Goal: Task Accomplishment & Management: Use online tool/utility

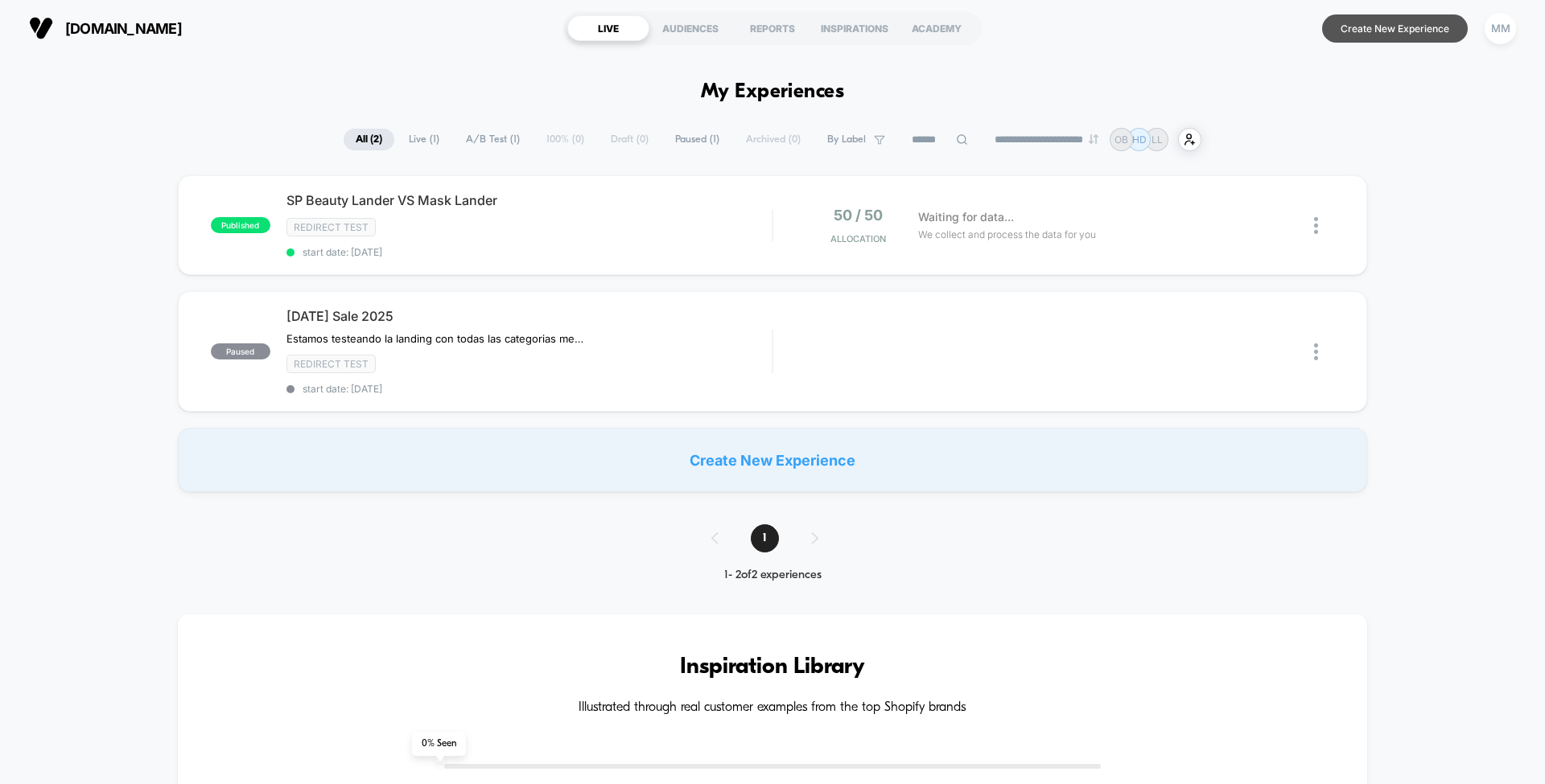
click at [1367, 31] on button "Create New Experience" at bounding box center [1394, 29] width 146 height 29
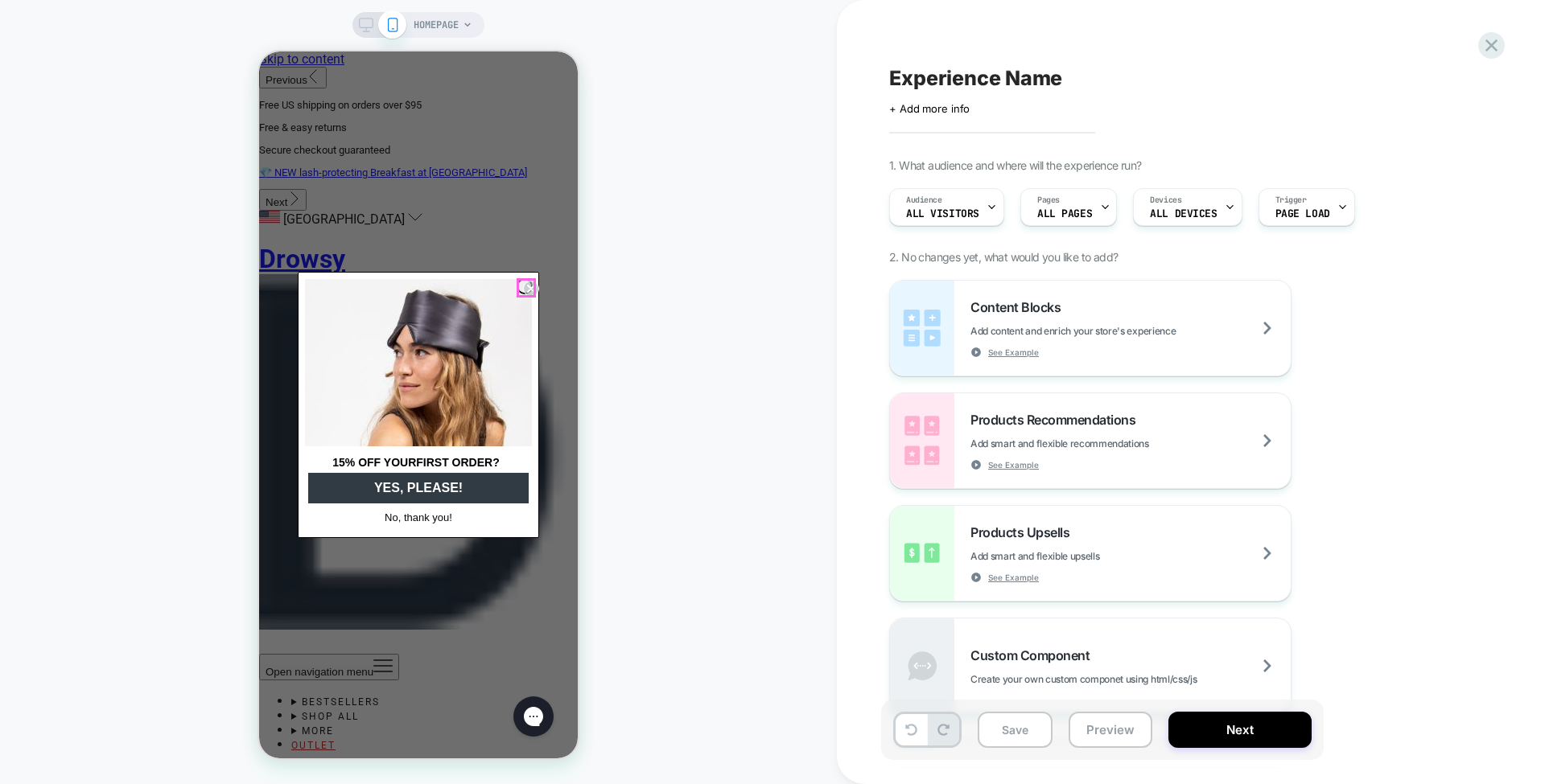
click at [525, 282] on circle "Close dialog" at bounding box center [530, 288] width 15 height 15
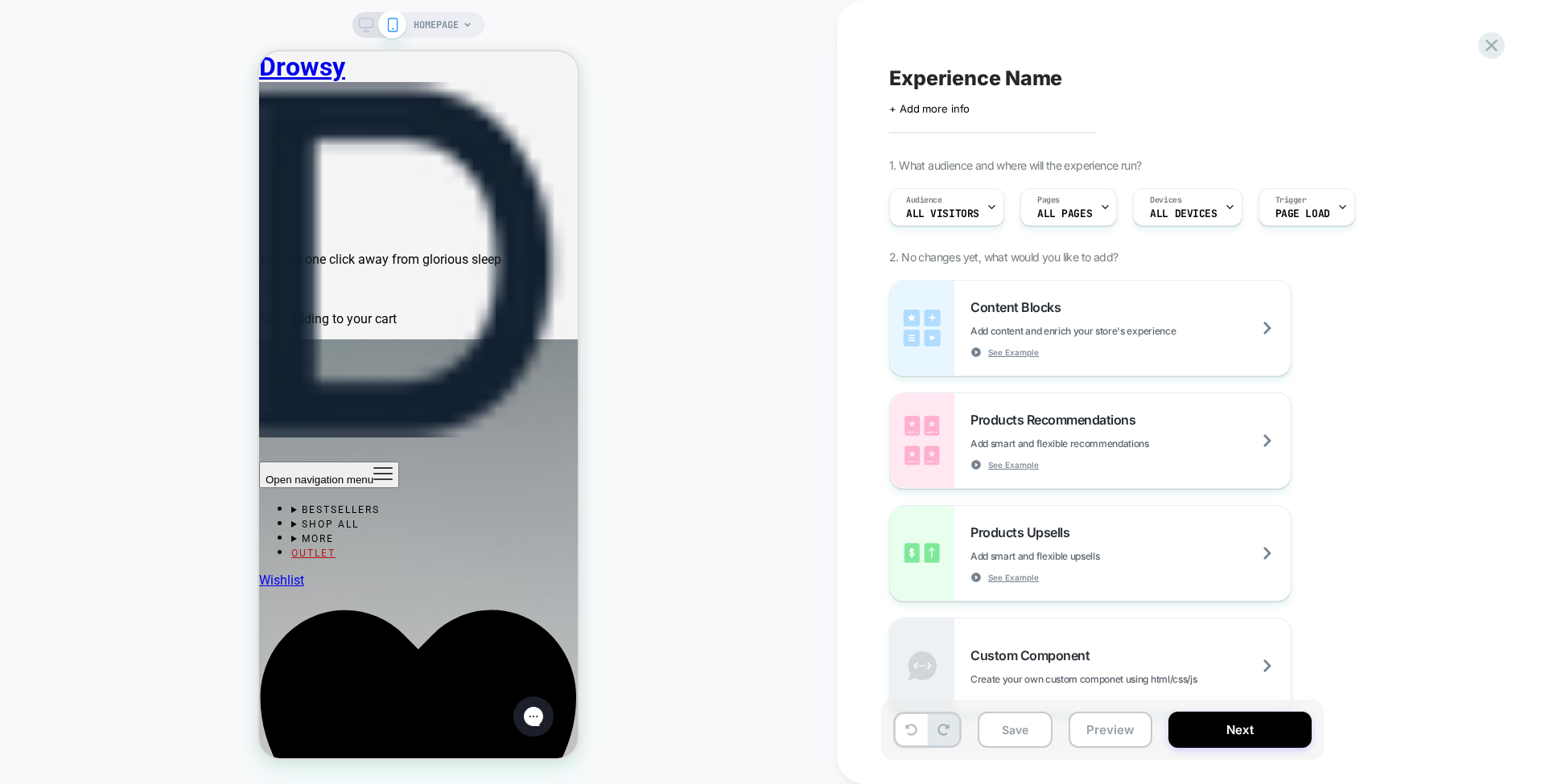
scroll to position [1072, 0]
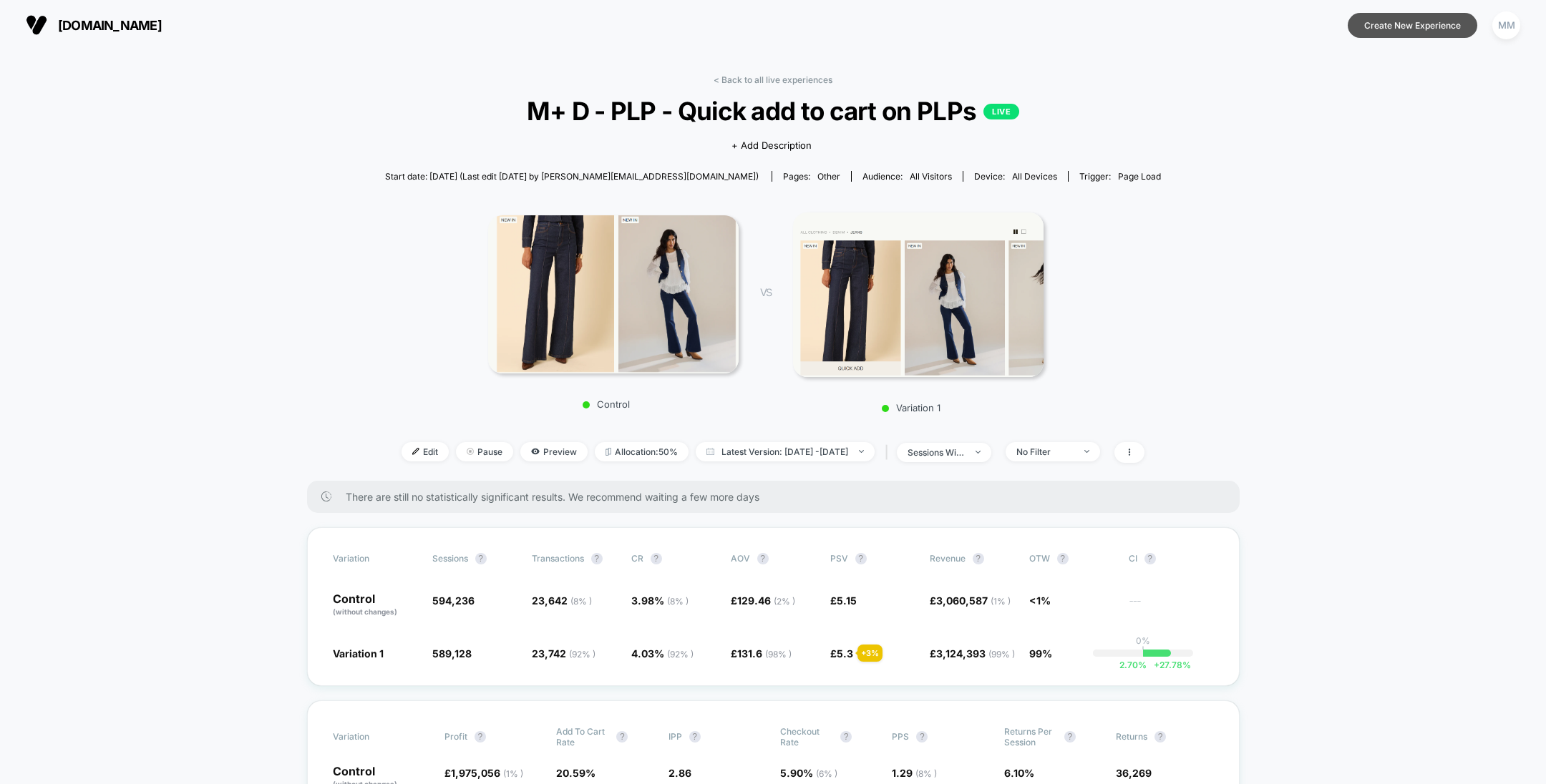
click at [1374, 21] on button "Create New Experience" at bounding box center [1412, 25] width 129 height 25
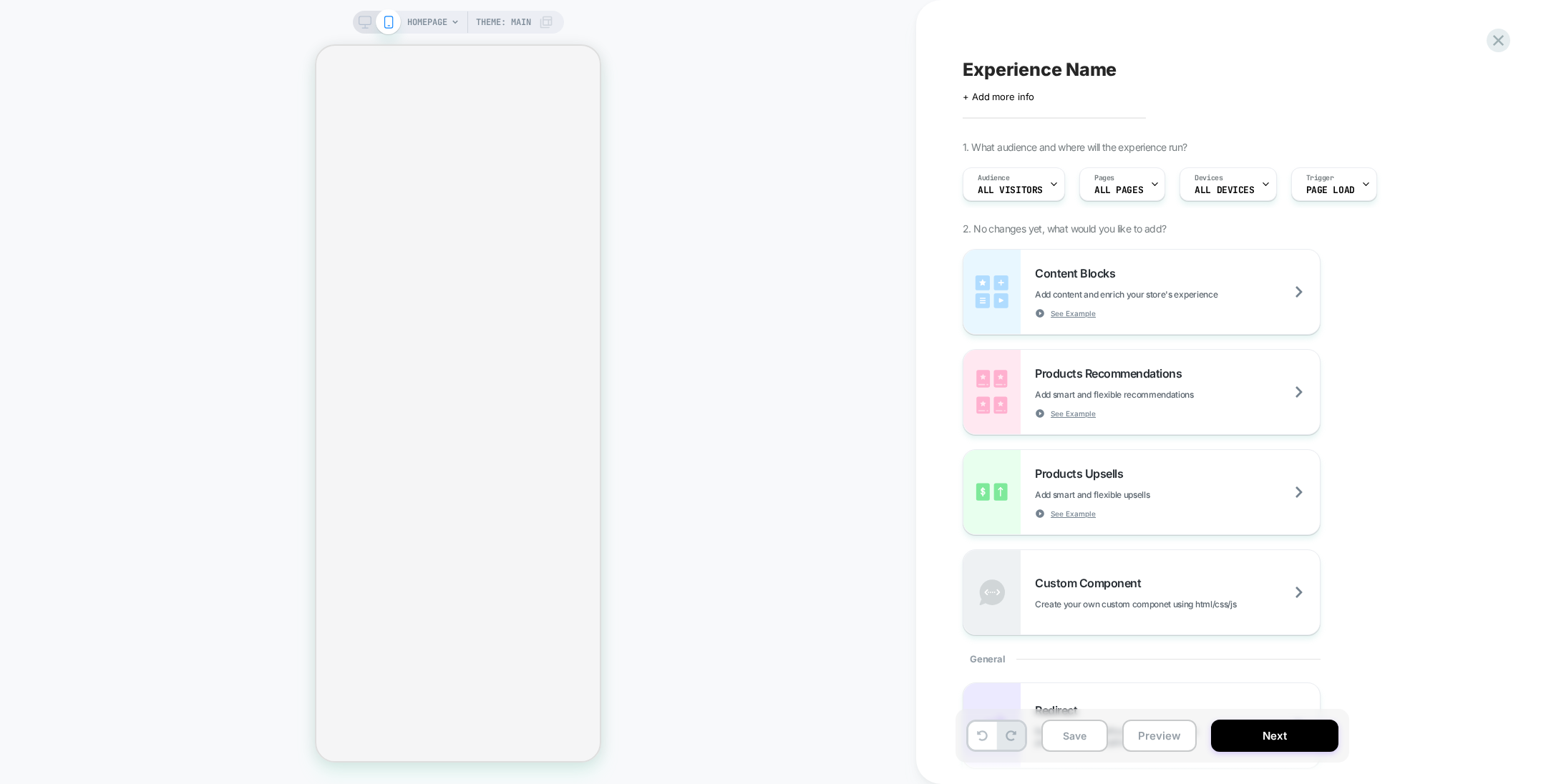
select select "**"
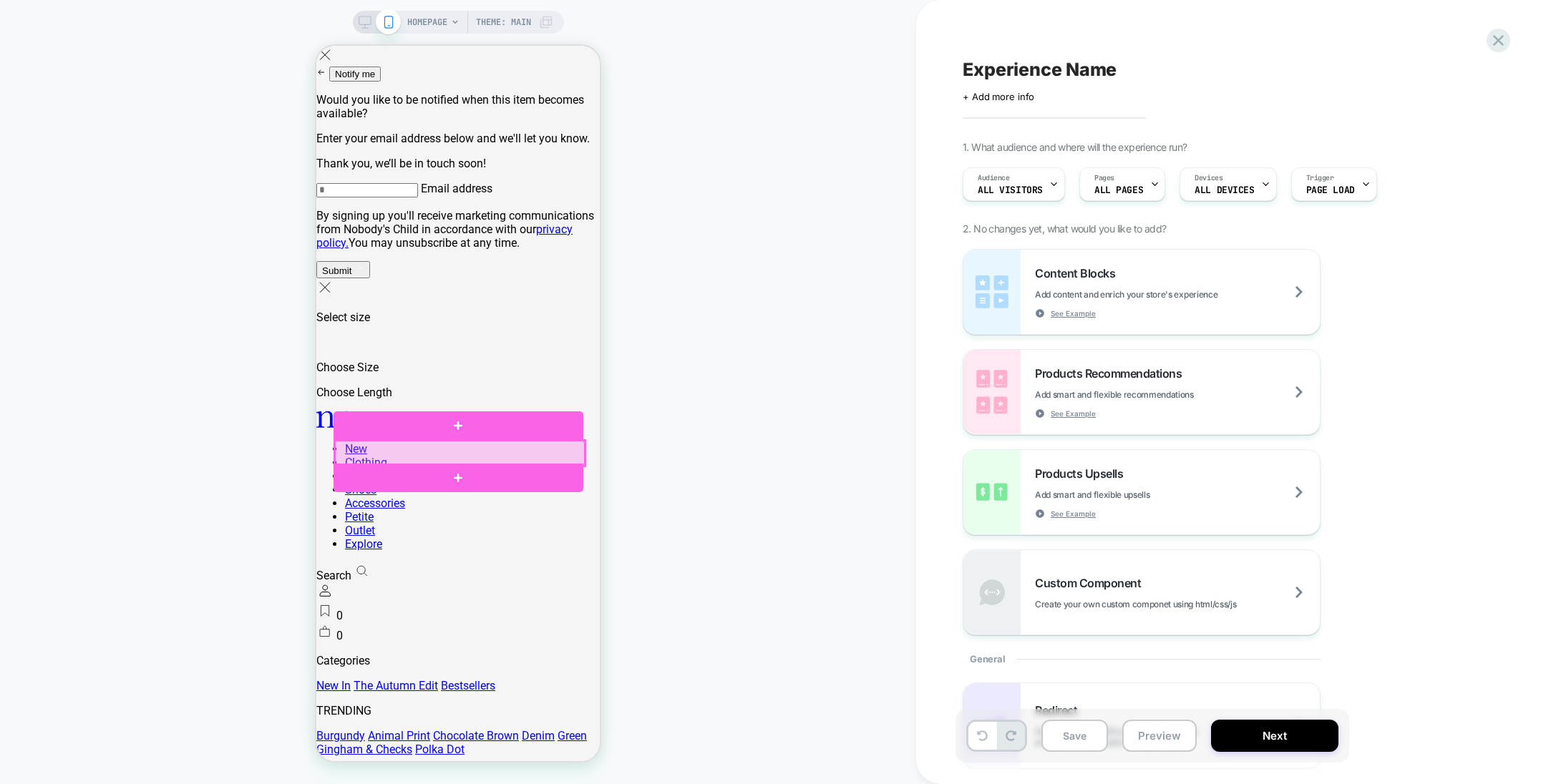
click at [451, 458] on div at bounding box center [460, 453] width 249 height 25
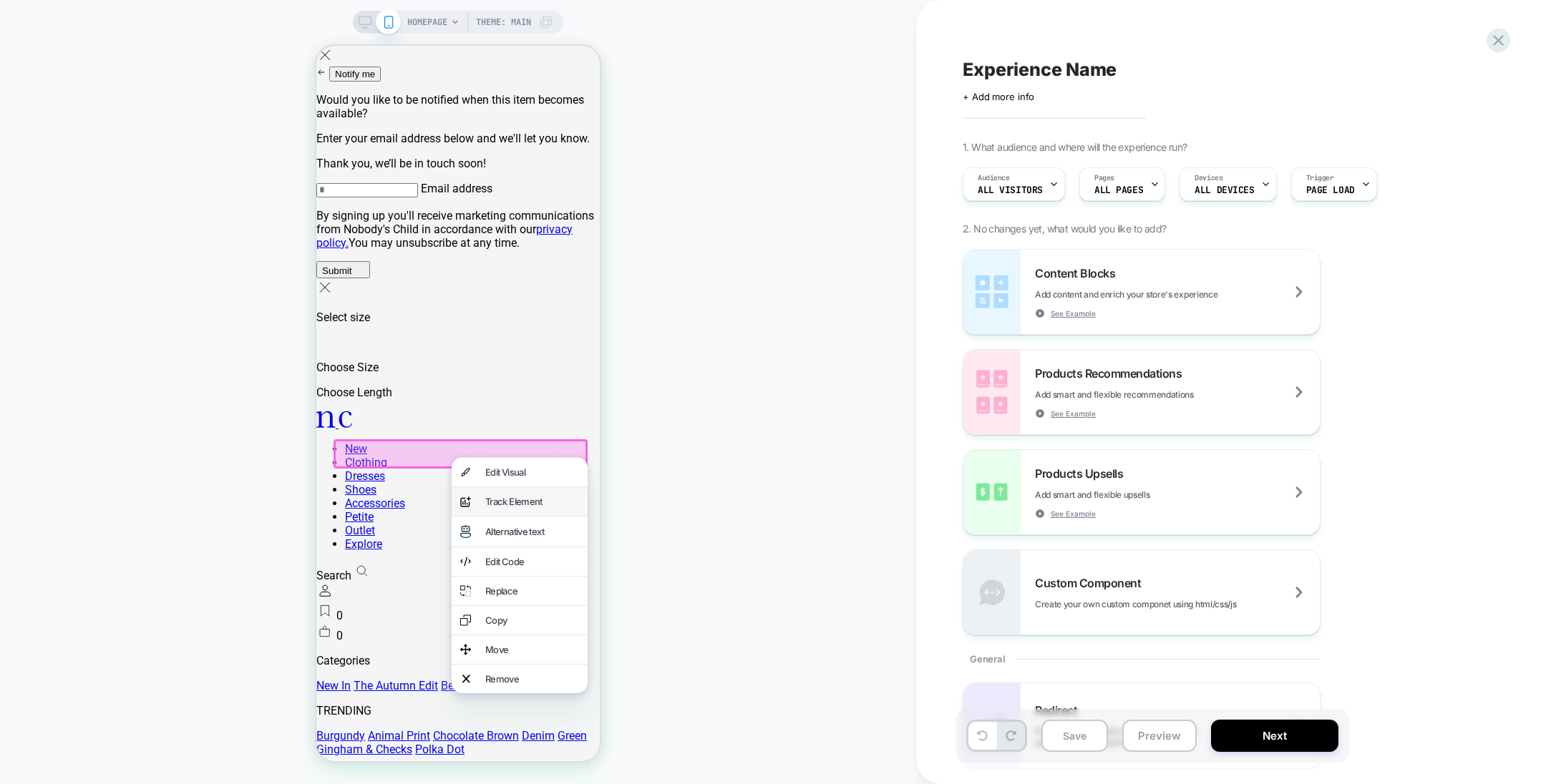
click at [537, 506] on div "Track Element" at bounding box center [532, 501] width 94 height 11
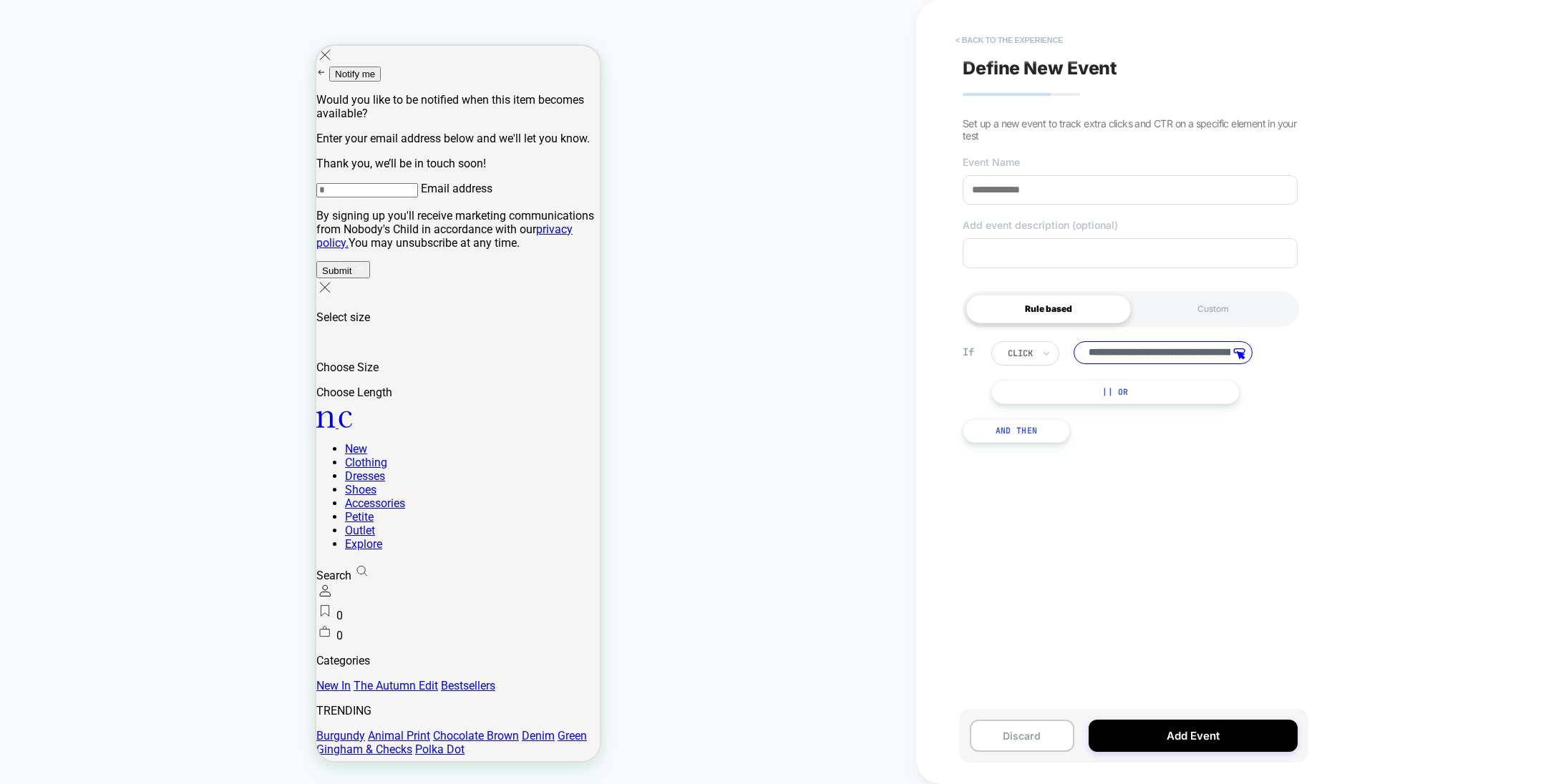
click at [998, 33] on button "< back to the experience" at bounding box center [1009, 40] width 122 height 23
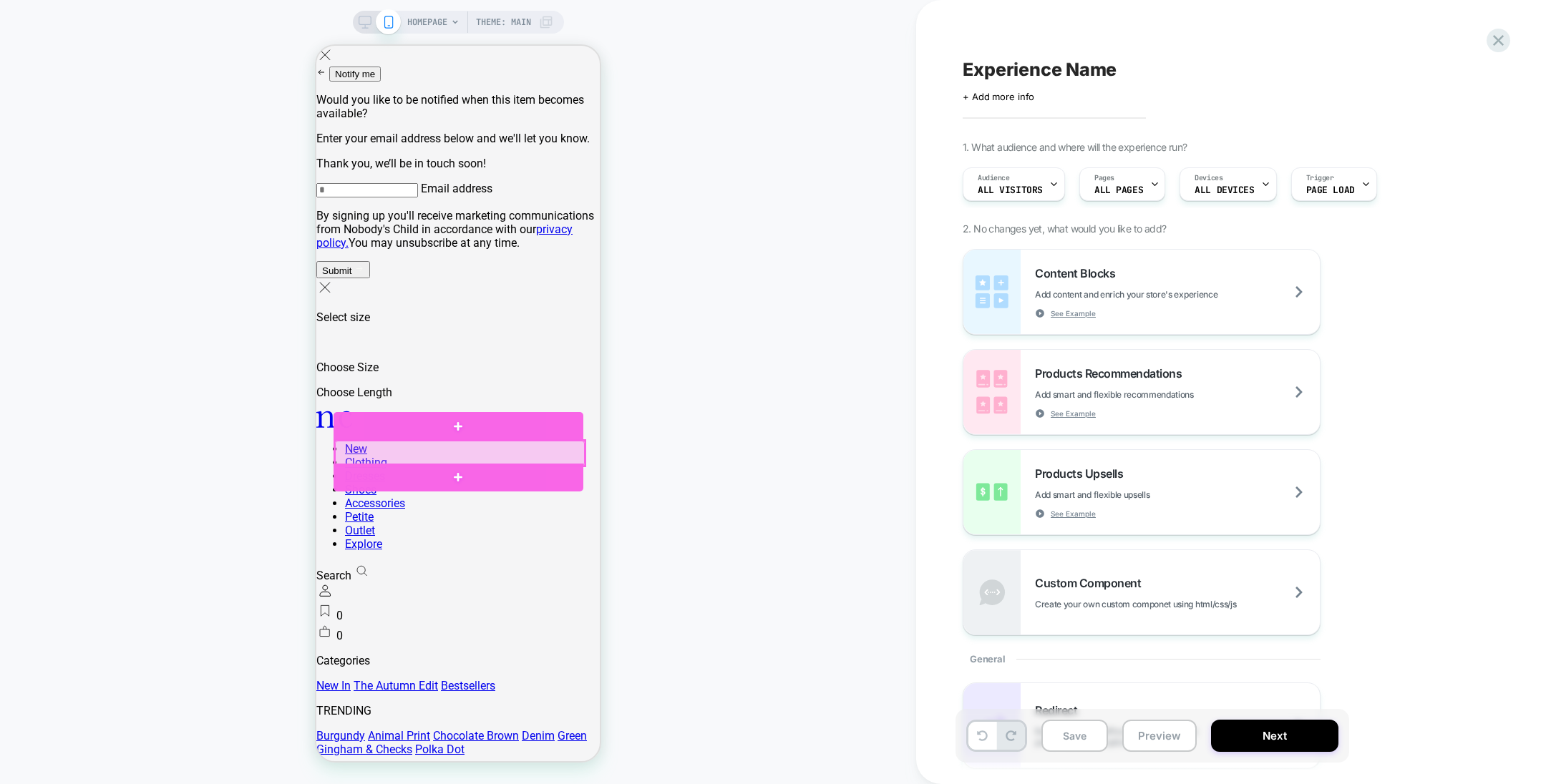
click at [470, 454] on div at bounding box center [460, 453] width 249 height 25
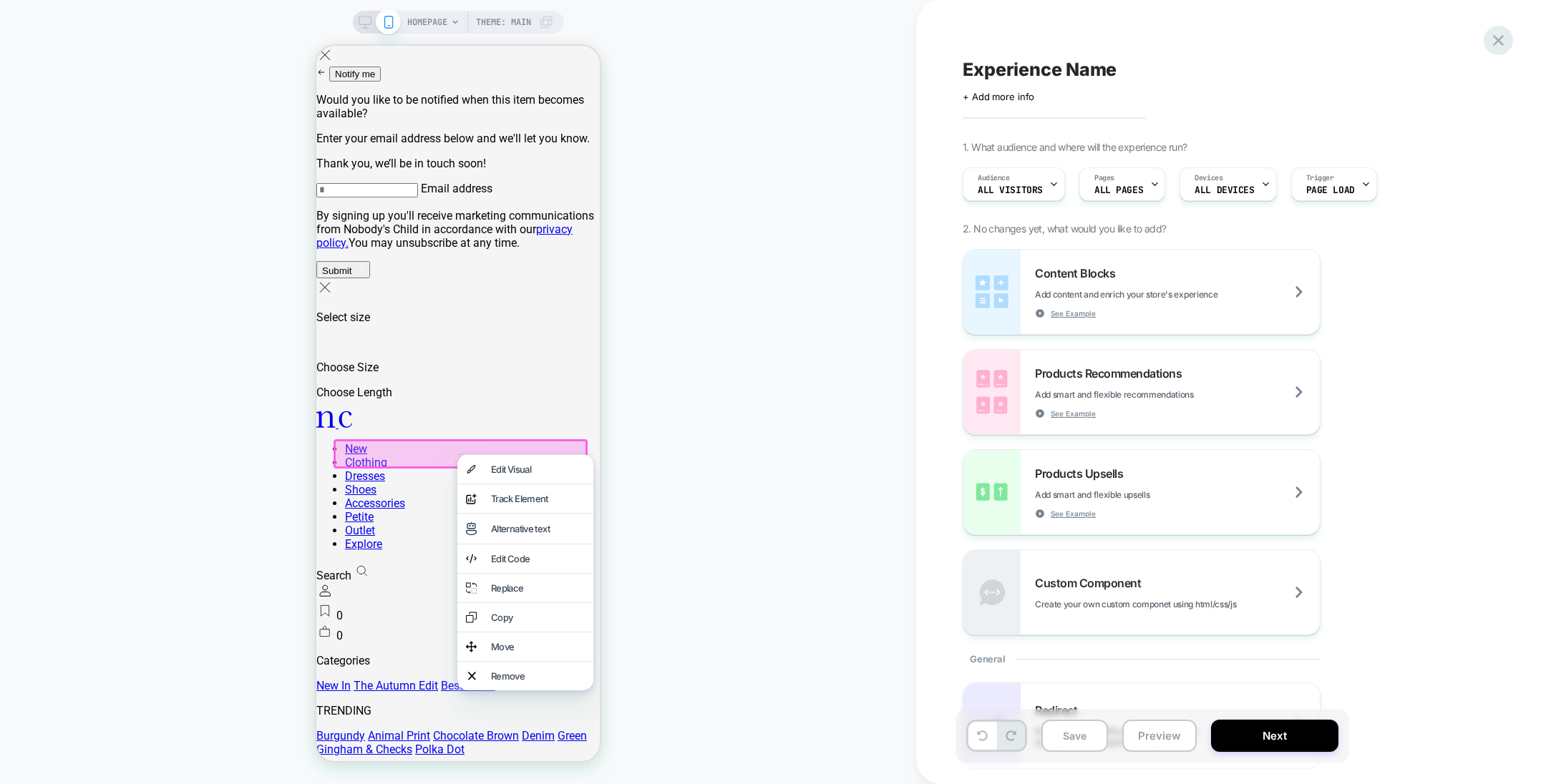
click at [1374, 44] on icon at bounding box center [1498, 41] width 19 height 19
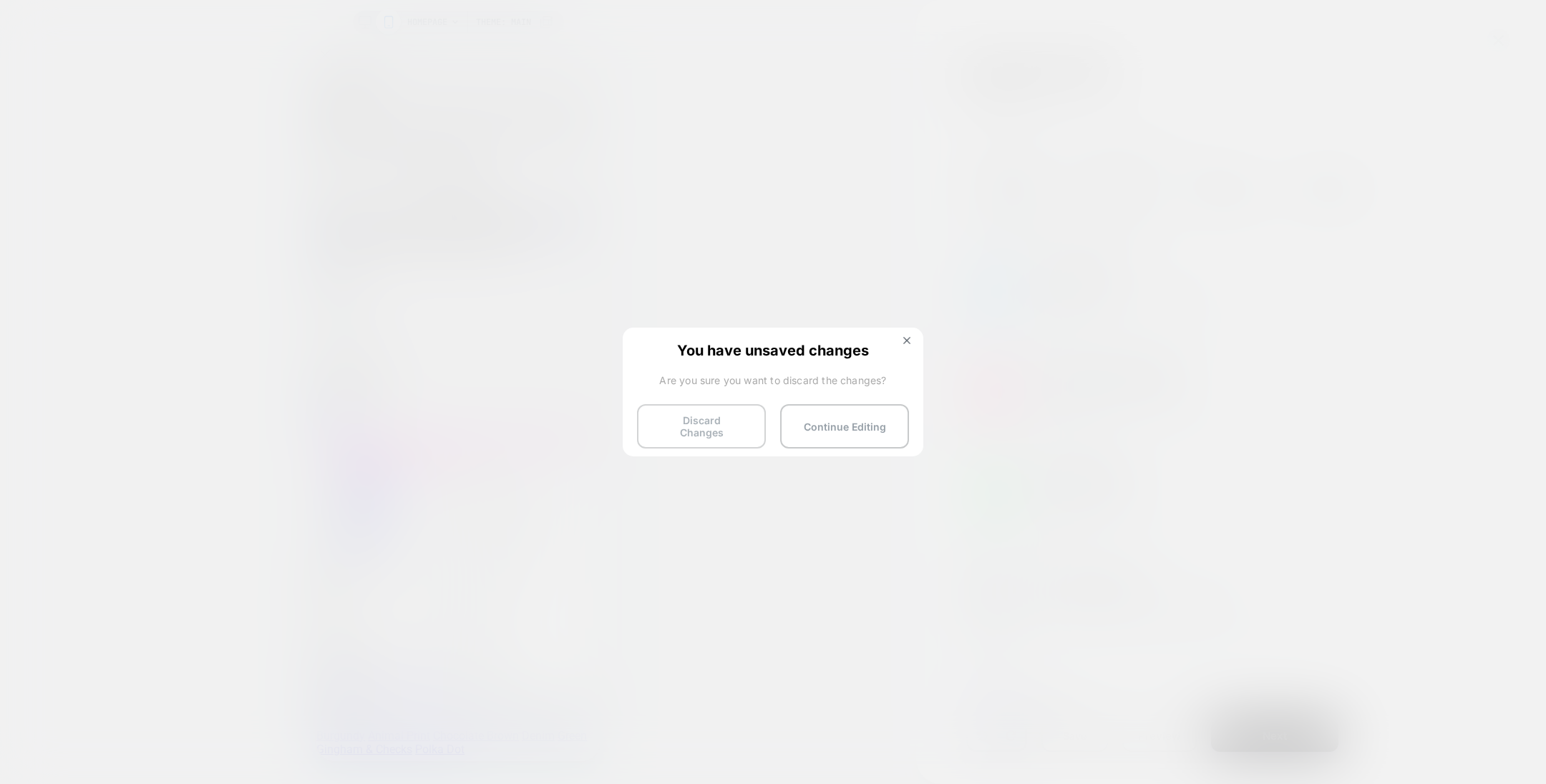
click at [745, 407] on button "Discard Changes" at bounding box center [701, 427] width 129 height 44
click at [715, 422] on button "Discard Changes" at bounding box center [701, 427] width 129 height 44
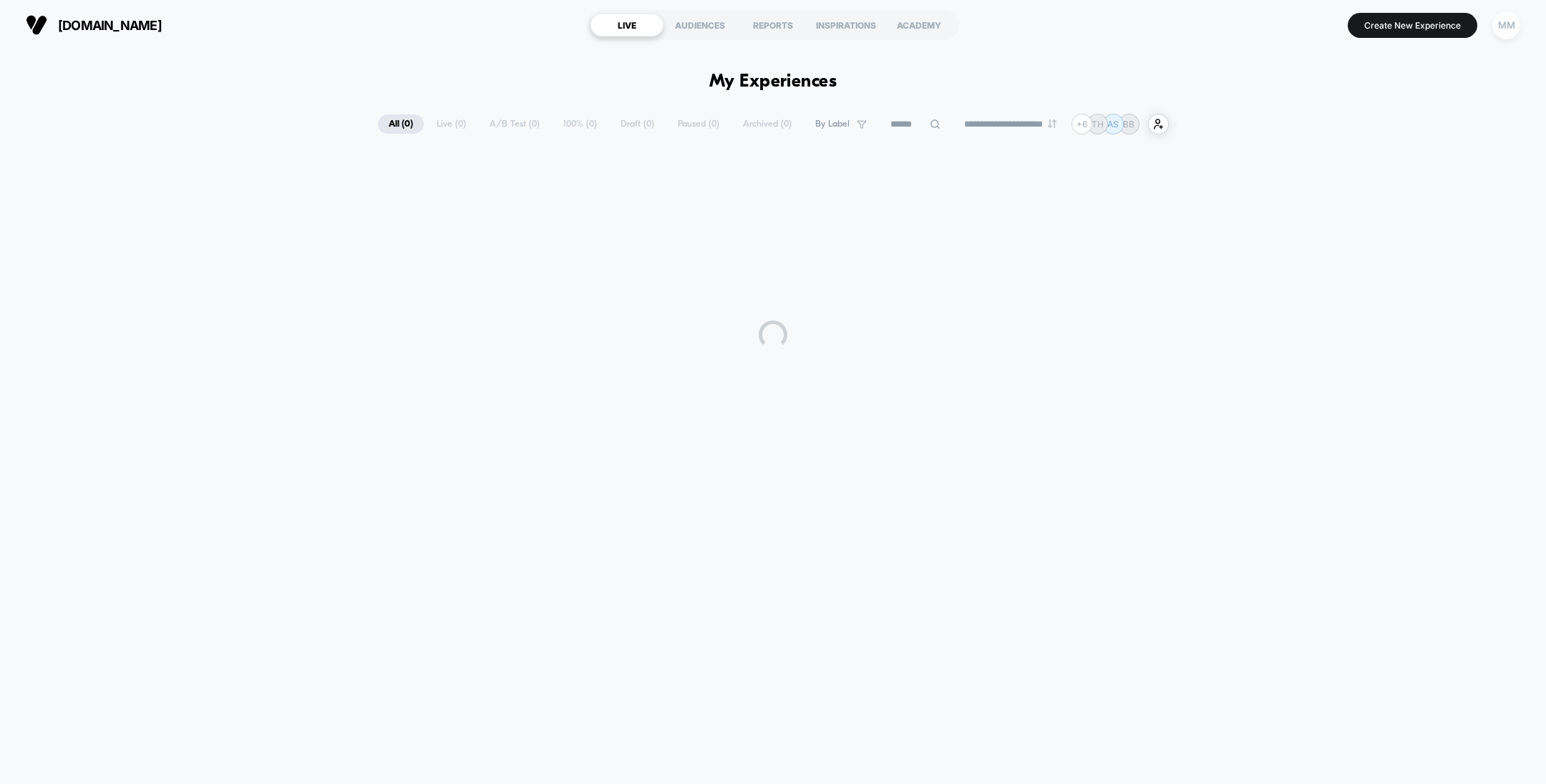
click at [1374, 24] on div "MM" at bounding box center [1505, 25] width 28 height 28
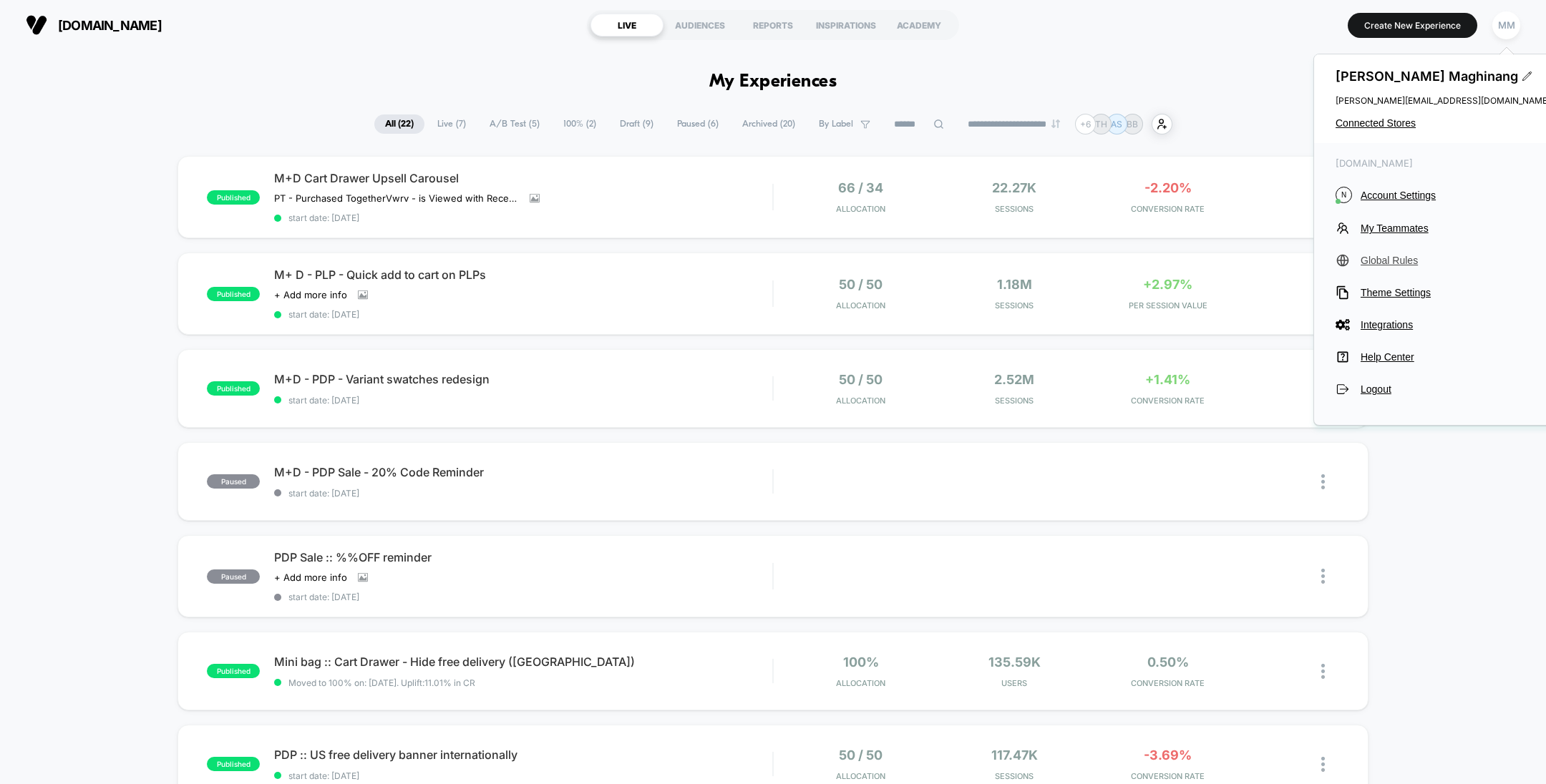
click at [1374, 257] on span "Global Rules" at bounding box center [1455, 261] width 190 height 11
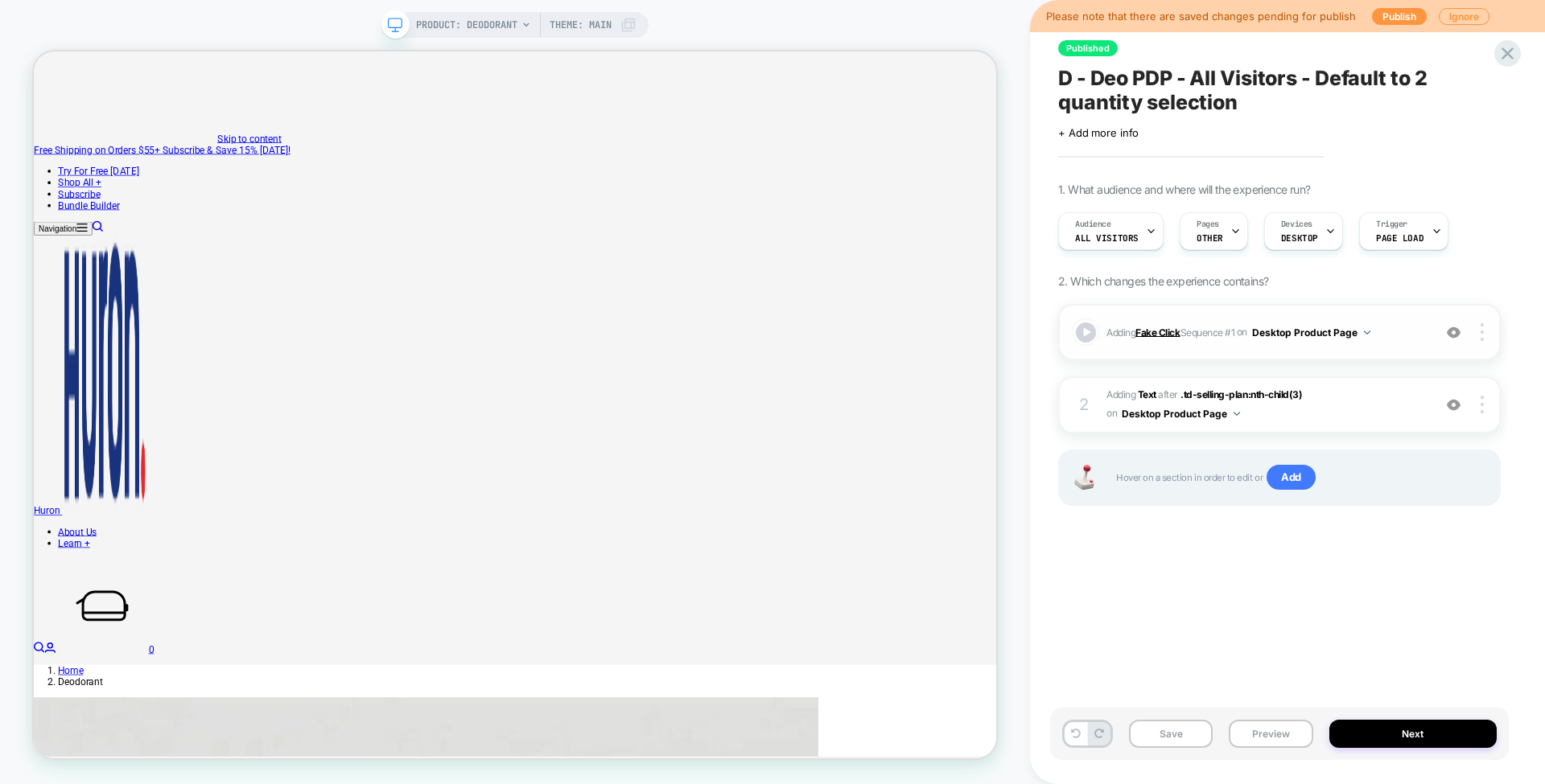
click at [1147, 326] on b "Fake Click" at bounding box center [1157, 332] width 45 height 13
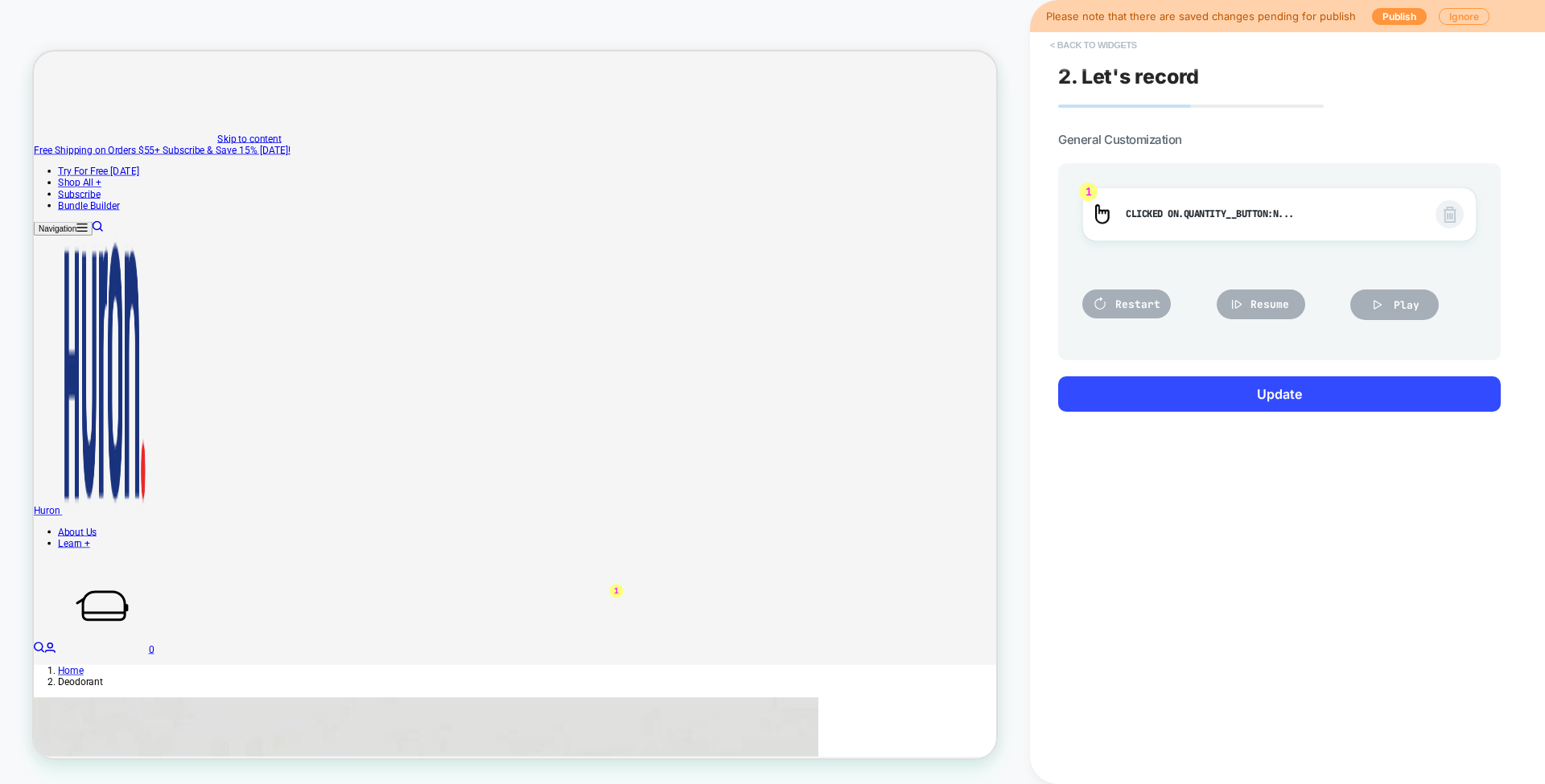
click at [1075, 39] on button "< Back to widgets" at bounding box center [1093, 45] width 103 height 26
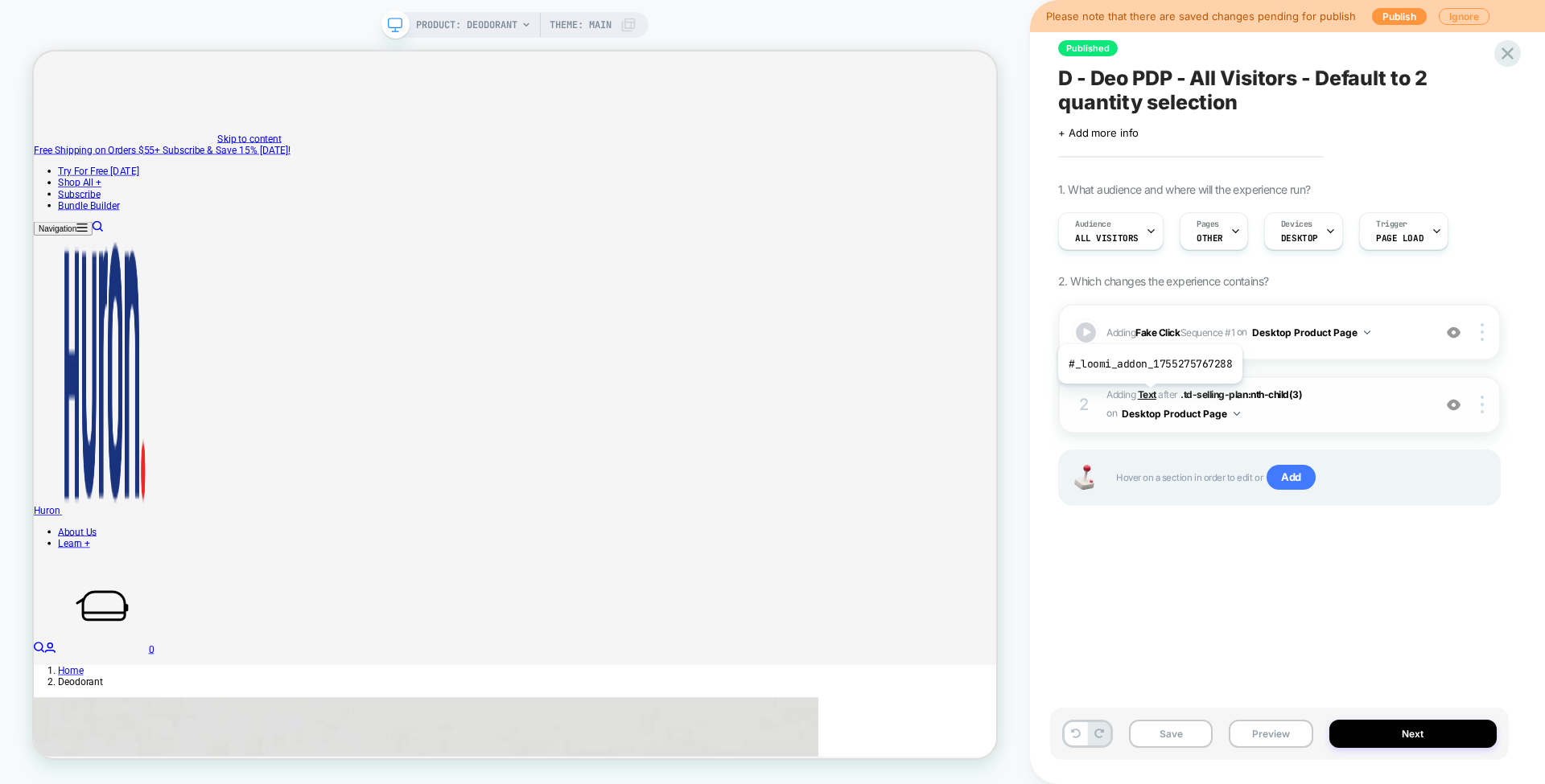
click at [1148, 394] on b "Text" at bounding box center [1147, 395] width 19 height 13
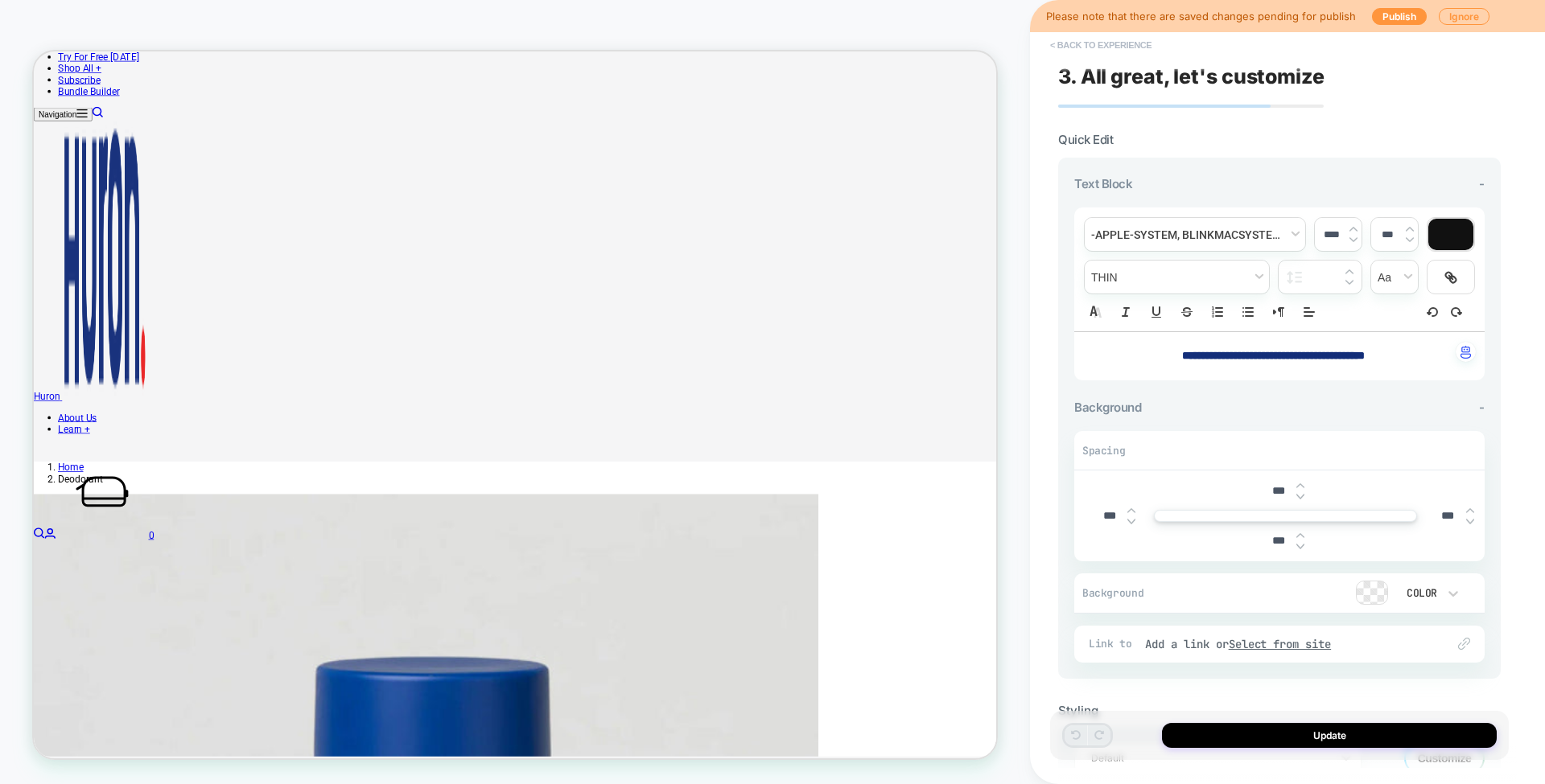
click at [1082, 42] on button "< Back to experience" at bounding box center [1101, 45] width 118 height 26
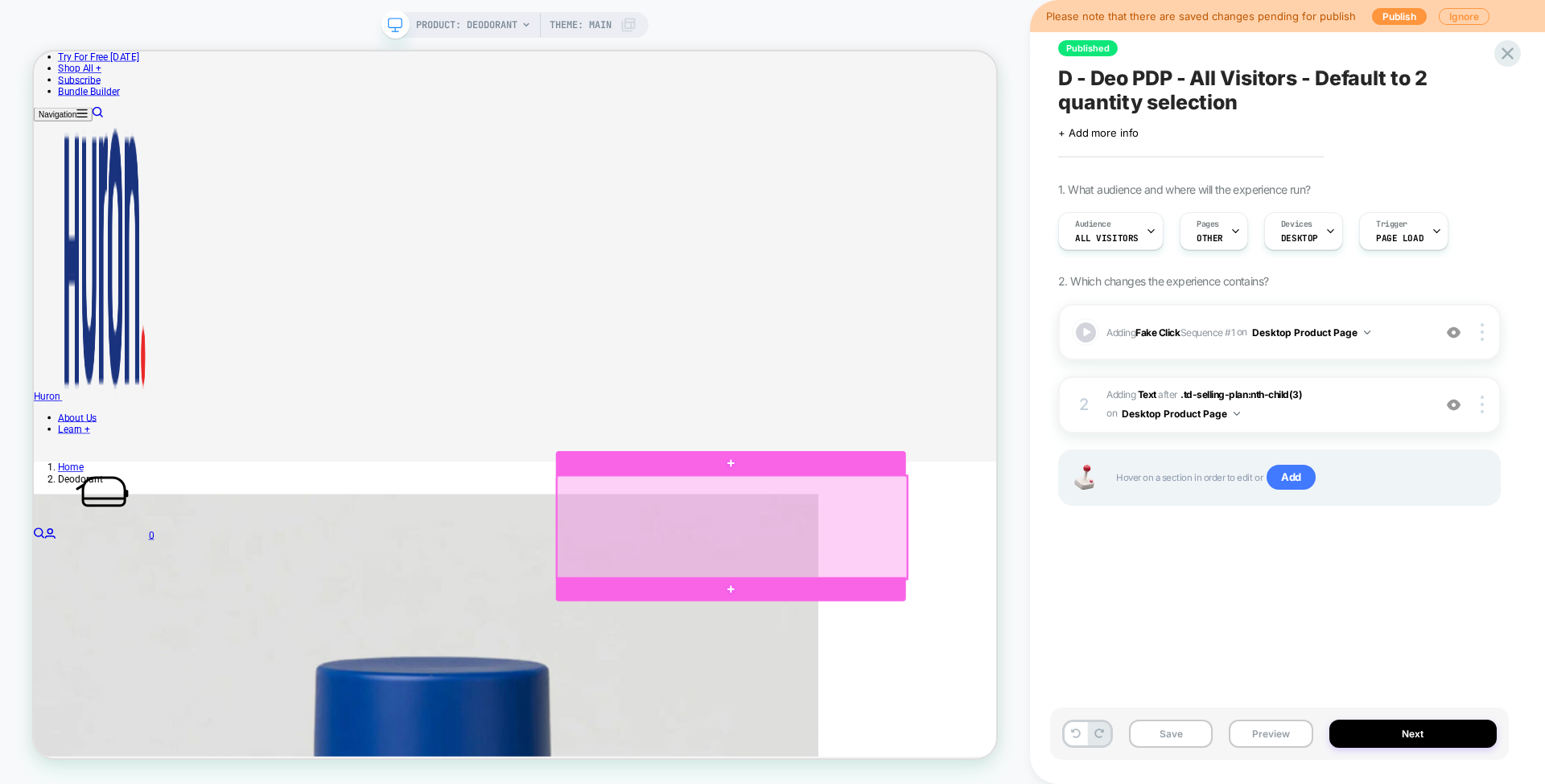
click at [1170, 691] on div at bounding box center [965, 687] width 466 height 138
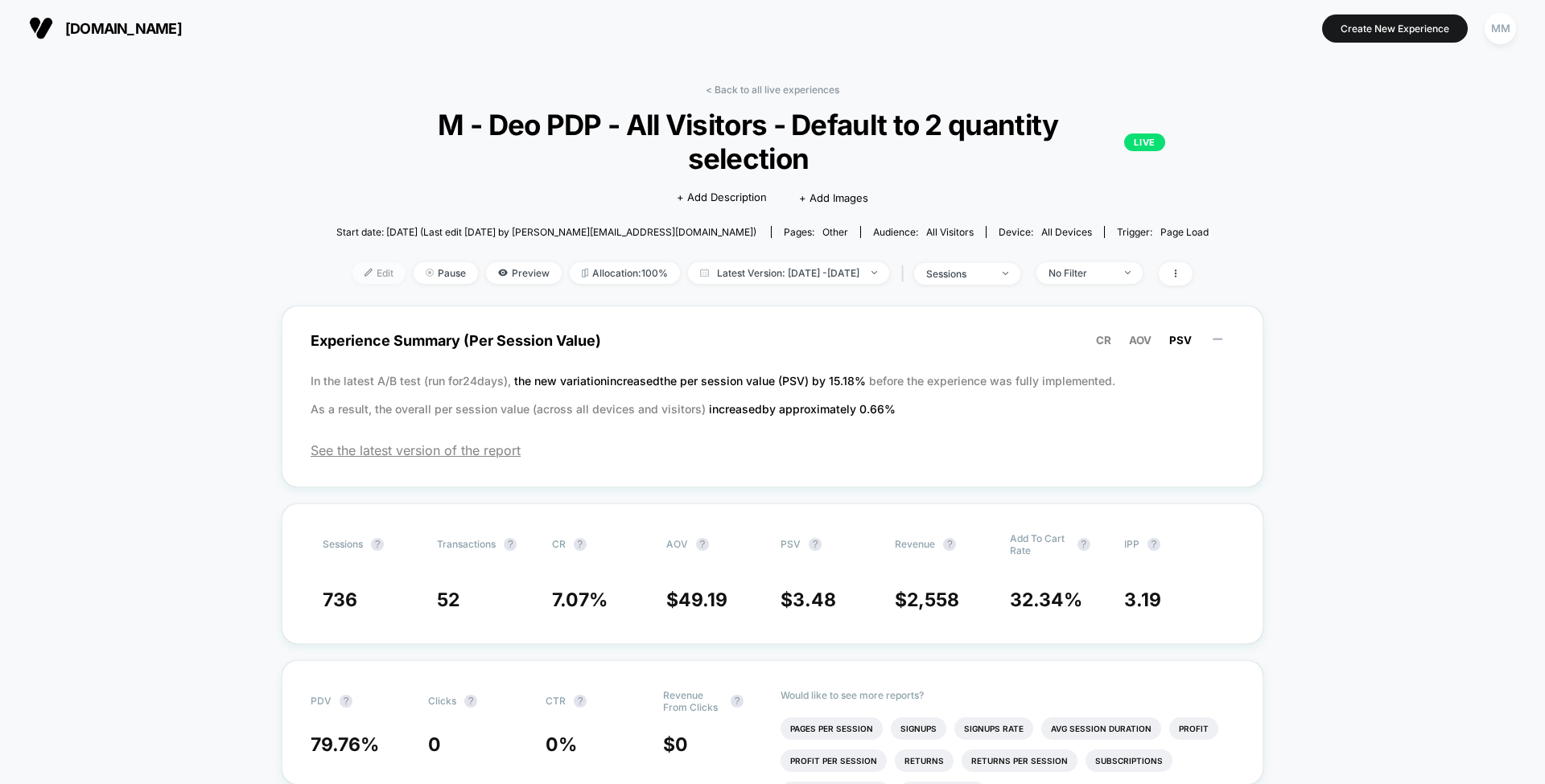
click at [353, 263] on span "Edit" at bounding box center [379, 273] width 53 height 21
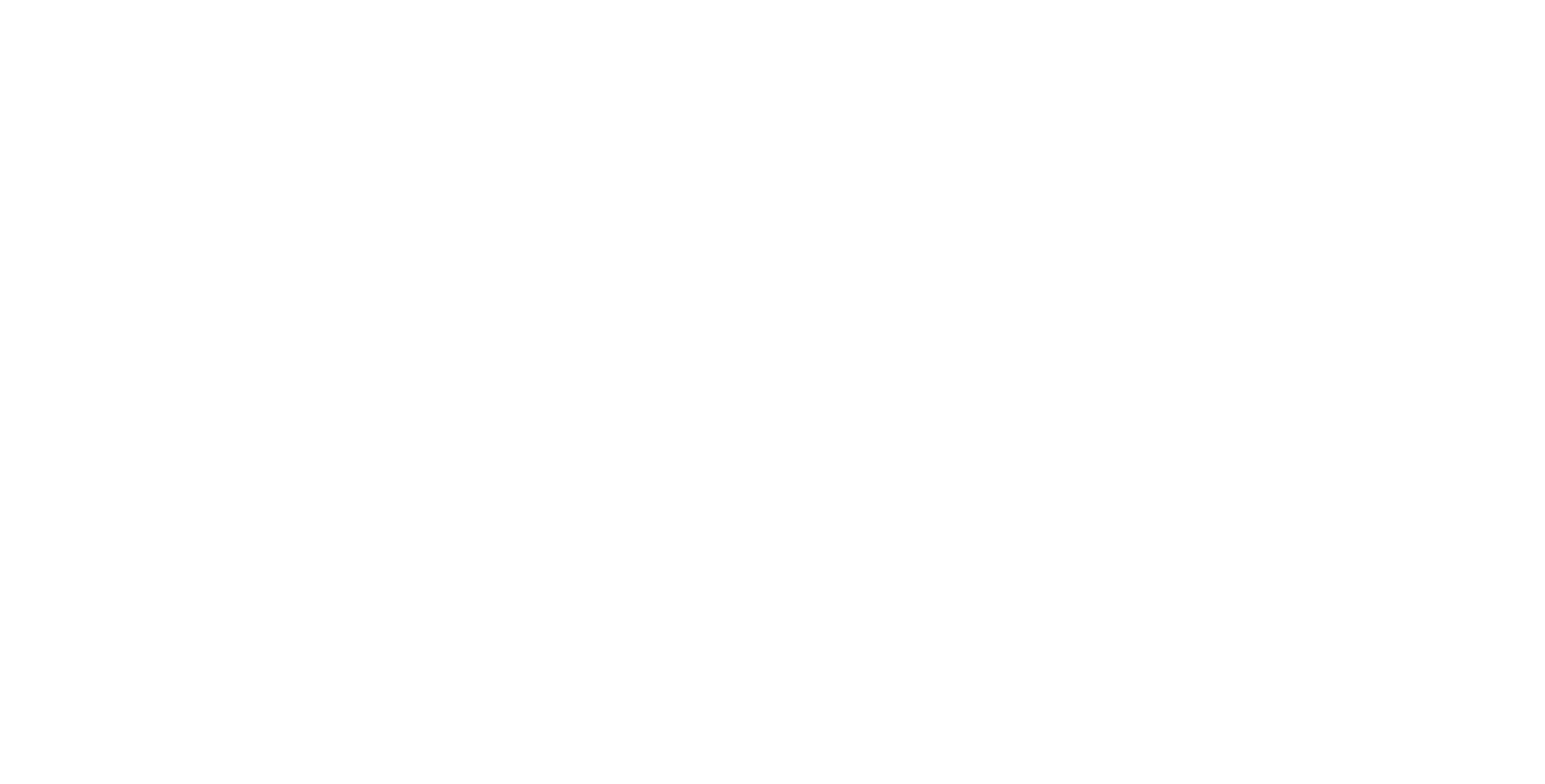
click at [353, 6] on html "Display size not supported Unfortunately, our dashboard is not supported on a m…" at bounding box center [772, 3] width 1545 height 6
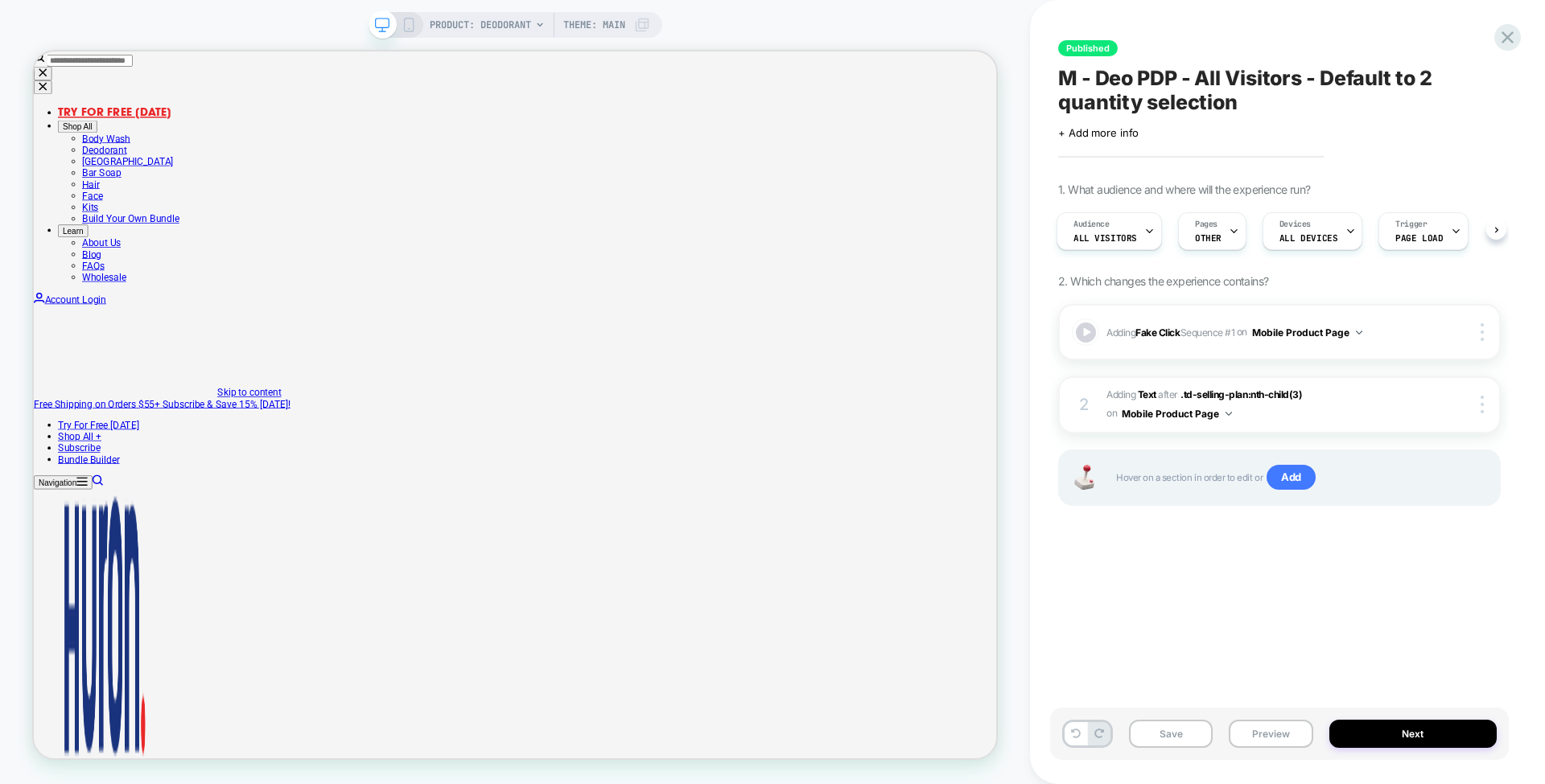
click at [403, 14] on div "PRODUCT: Deodorant Theme: MAIN" at bounding box center [515, 25] width 294 height 26
click at [1319, 229] on div "Devices ALL DEVICES" at bounding box center [1307, 231] width 90 height 37
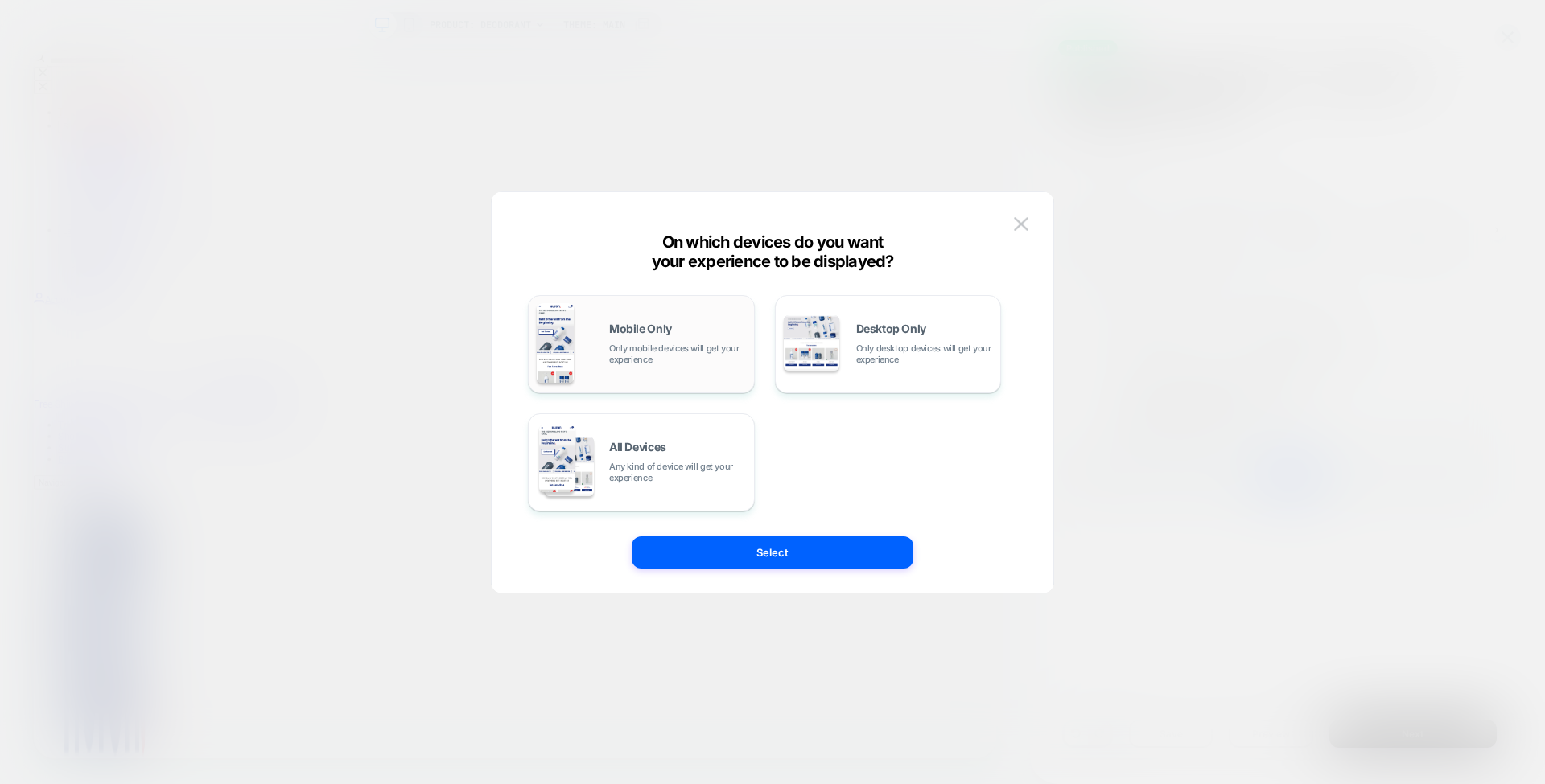
click at [703, 351] on span "Only mobile devices will get your experience" at bounding box center [677, 354] width 137 height 22
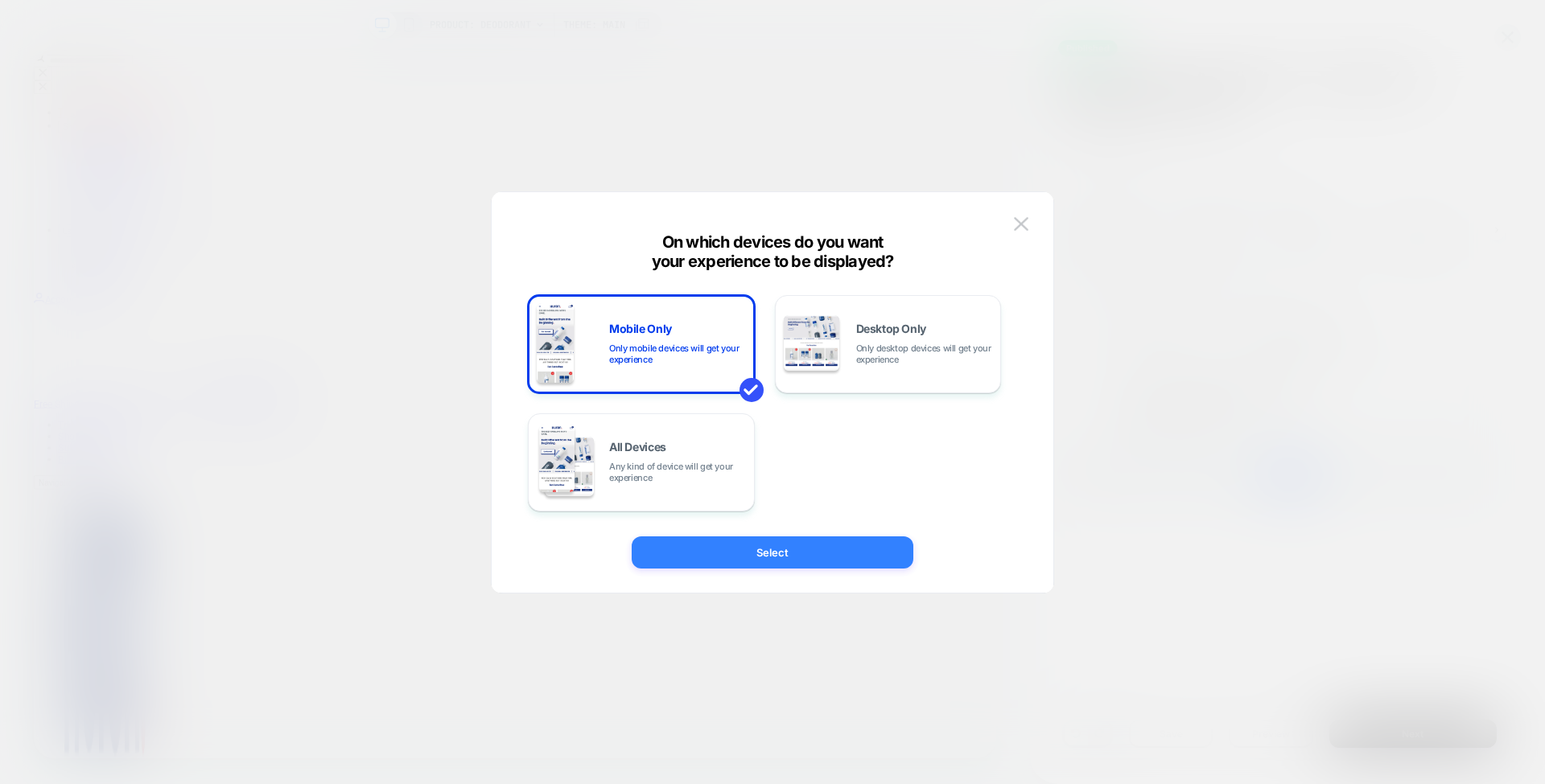
click at [799, 552] on button "Select" at bounding box center [772, 553] width 281 height 32
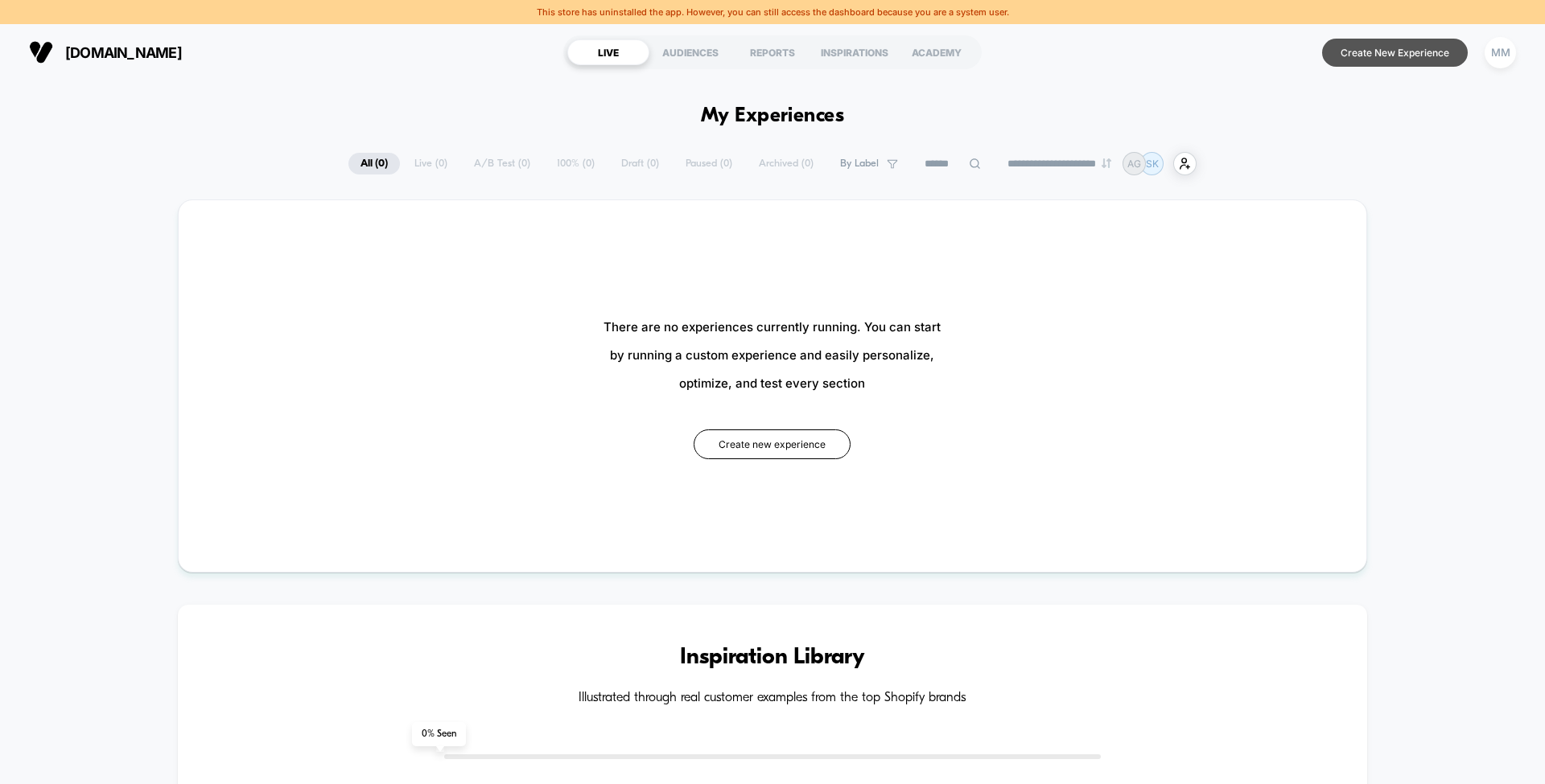
click at [1412, 58] on button "Create New Experience" at bounding box center [1394, 53] width 146 height 29
click at [790, 447] on button "Create new experience" at bounding box center [772, 444] width 157 height 29
